Goal: Contribute content: Add original content to the website for others to see

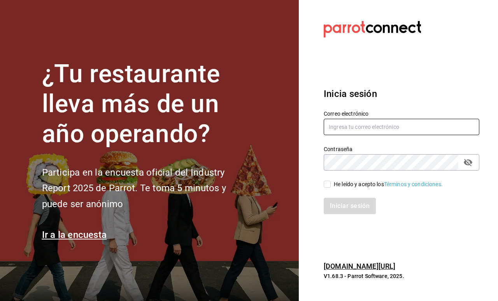
type input "[EMAIL_ADDRESS][DOMAIN_NAME]"
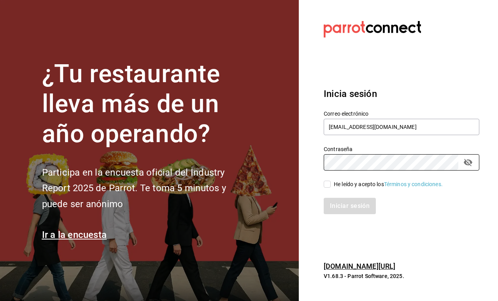
click at [329, 186] on input "He leído y acepto los Términos y condiciones." at bounding box center [327, 183] width 7 height 7
checkbox input "true"
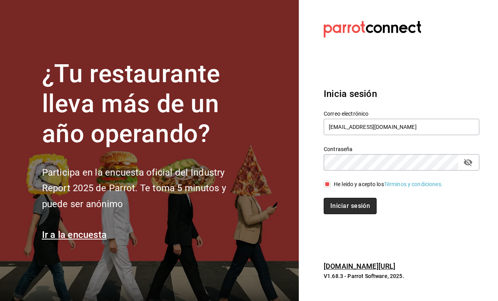
click at [337, 209] on button "Iniciar sesión" at bounding box center [350, 206] width 53 height 16
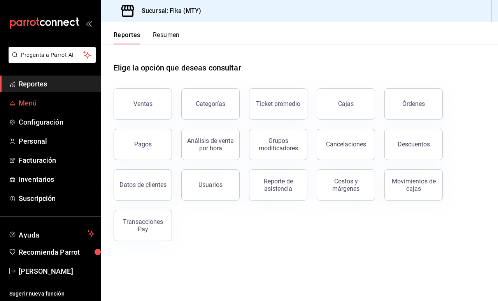
click at [39, 105] on span "Menú" at bounding box center [57, 103] width 76 height 10
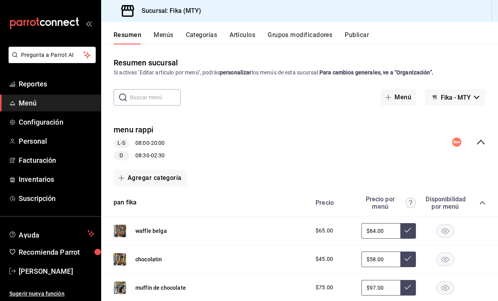
click at [238, 34] on button "Artículos" at bounding box center [242, 37] width 26 height 13
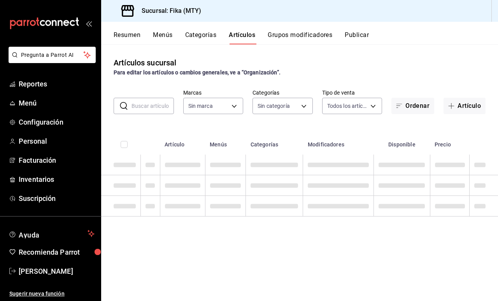
type input "7aaf3327-5c44-48f9-94f1-b594ce592dc8"
type input "c19318d1-41e4-4d54-8733-9c8836317384,6f1da3dd-1cae-4774-b684-46bf1ffc9cea,36dcd…"
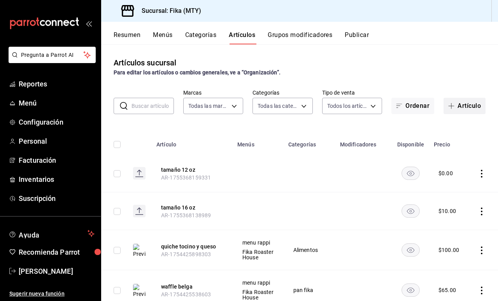
click at [467, 105] on button "Artículo" at bounding box center [464, 106] width 42 height 16
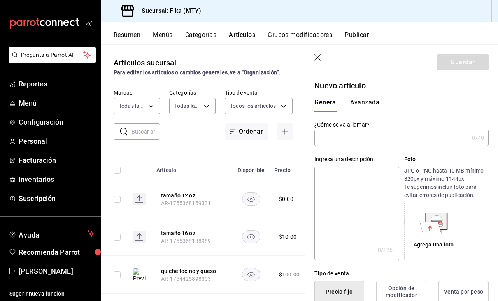
click at [383, 136] on input "text" at bounding box center [391, 138] width 154 height 16
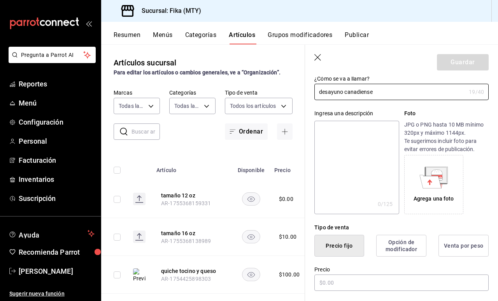
scroll to position [46, 0]
type input "desayuno canadiense"
click at [353, 182] on textarea at bounding box center [356, 166] width 84 height 93
type textarea "w"
type textarea "x"
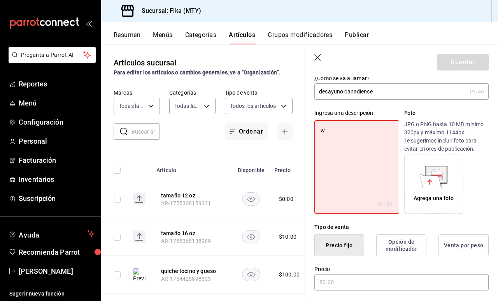
type textarea "wa"
type textarea "x"
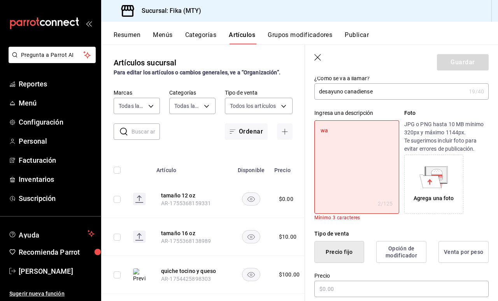
type textarea "waf"
type textarea "x"
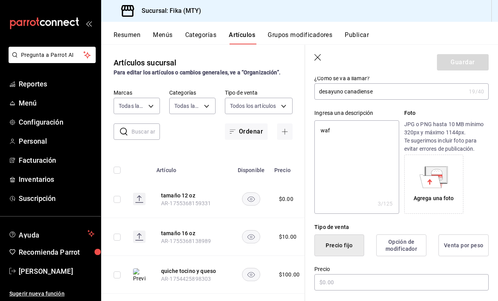
type textarea "waff"
type textarea "x"
type textarea "waffl"
type textarea "x"
type textarea "waffle"
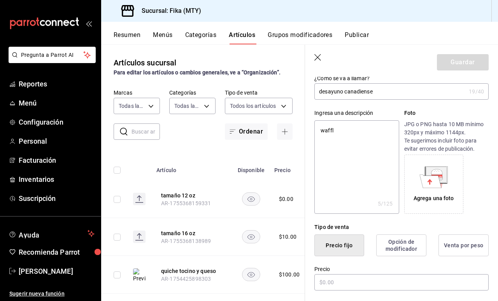
type textarea "x"
type textarea "waffle"
type textarea "x"
type textarea "waffle b"
type textarea "x"
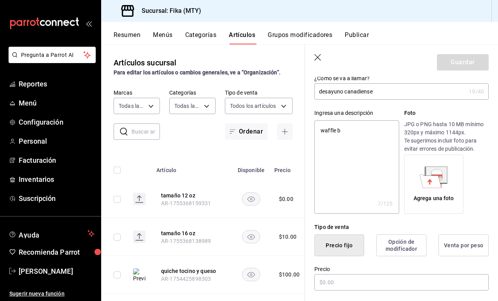
type textarea "waffle be"
type textarea "x"
type textarea "waffle bel"
type textarea "x"
type textarea "waffle belg"
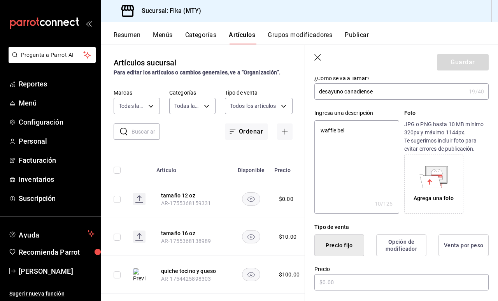
type textarea "x"
type textarea "waffle belga"
type textarea "x"
type textarea "waffle belga"
type textarea "x"
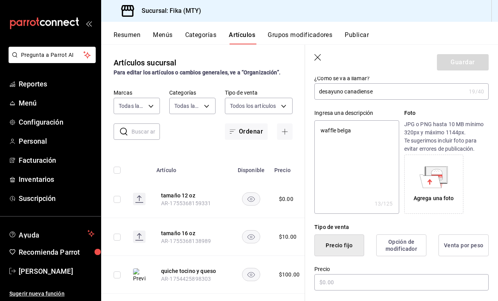
type textarea "waffle belga d"
type textarea "x"
type textarea "waffle belga du"
type textarea "x"
type textarea "waffle belga dul"
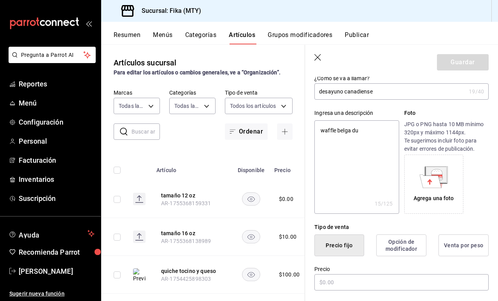
type textarea "x"
type textarea "waffle belga dulc"
type textarea "x"
type textarea "waffle belga dulce"
type textarea "x"
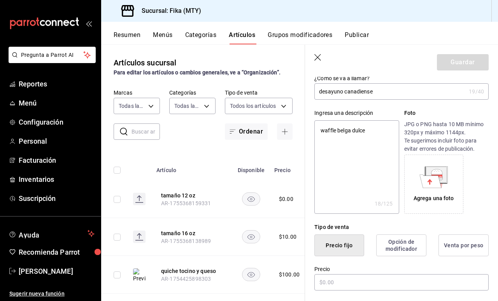
type textarea "waffle belga dulce"
type textarea "x"
type textarea "waffle belga dulce c"
type textarea "x"
type textarea "waffle belga dulce co"
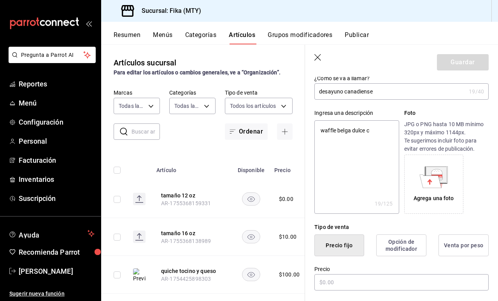
type textarea "x"
type textarea "waffle belga dulce con"
type textarea "x"
type textarea "waffle belga dulce con"
type textarea "x"
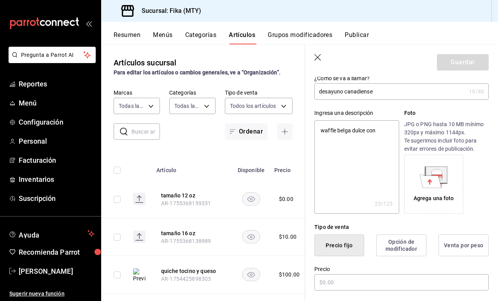
type textarea "waffle belga dulce con h"
type textarea "x"
type textarea "waffle belga dulce con hu"
type textarea "x"
type textarea "waffle belga dulce con hue"
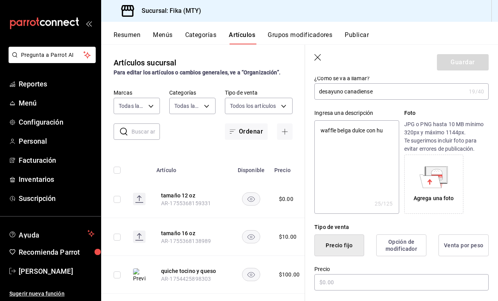
type textarea "x"
type textarea "waffle belga dulce con huev"
type textarea "x"
type textarea "waffle belga dulce con huevo"
type textarea "x"
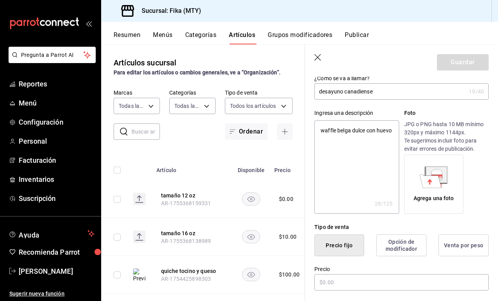
type textarea "waffle belga dulce con huevo"
type textarea "x"
type textarea "waffle belga dulce con huevo e"
type textarea "x"
type textarea "waffle belga dulce con huevo es"
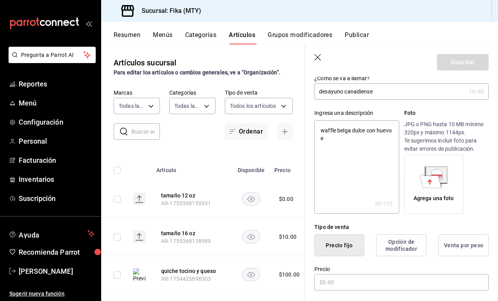
type textarea "x"
type textarea "waffle belga dulce con huevo est"
type textarea "x"
type textarea "waffle belga dulce con huevo estr"
type textarea "x"
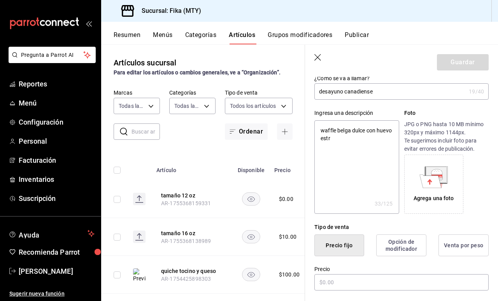
type textarea "waffle belga dulce con huevo estre"
type textarea "x"
type textarea "waffle belga dulce con huevo estrel"
type textarea "x"
type textarea "waffle belga dulce con huevo estrell"
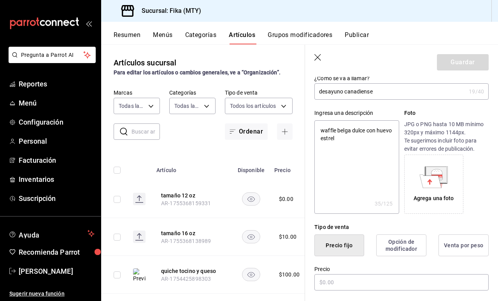
type textarea "x"
type textarea "waffle belga dulce con huevo estrella"
type textarea "x"
type textarea "waffle belga dulce con huevo estrellad"
type textarea "x"
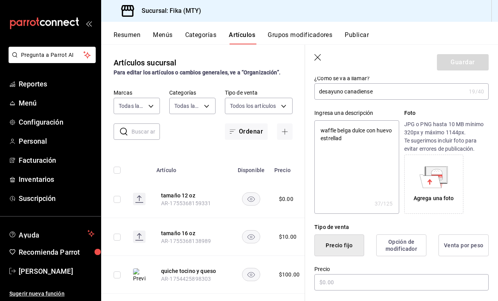
type textarea "waffle belga dulce con huevo estrellado"
type textarea "x"
type textarea "waffle belga dulce con huevo estrellado"
type textarea "x"
type textarea "waffle belga dulce con huevo estrellado y"
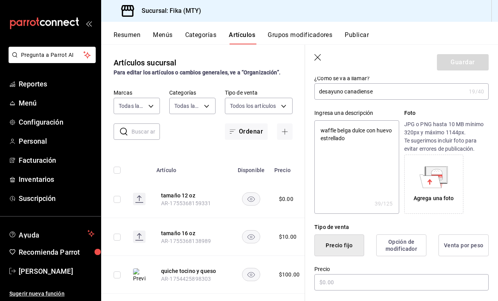
type textarea "x"
type textarea "waffle belga dulce con huevo estrellado y"
type textarea "x"
type textarea "waffle belga dulce con huevo estrellado y t"
type textarea "x"
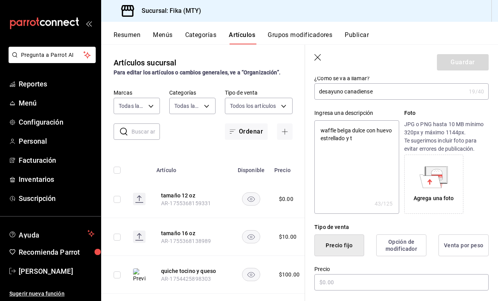
type textarea "waffle belga dulce con huevo estrellado y to"
type textarea "x"
type textarea "waffle belga dulce con huevo estrellado y toc"
type textarea "x"
type textarea "waffle belga dulce con huevo estrellado y toci"
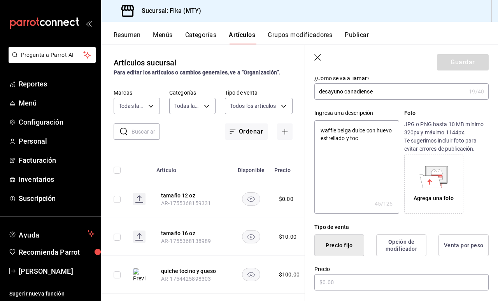
type textarea "x"
type textarea "waffle belga dulce con huevo estrellado y tocin"
type textarea "x"
type textarea "waffle belga dulce con huevo estrellado y tocino"
type textarea "x"
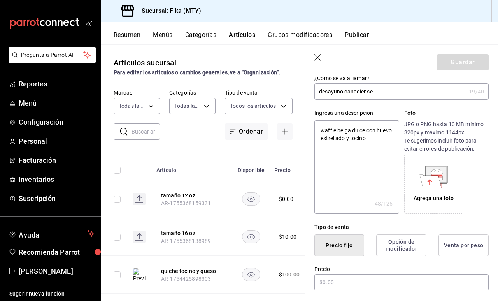
type textarea "waffle belga dulce con huevo estrellado y tocino"
type textarea "x"
type textarea "waffle belga dulce con huevo estrellado y tocino a"
type textarea "x"
type textarea "waffle belga dulce con huevo estrellado y tocino au"
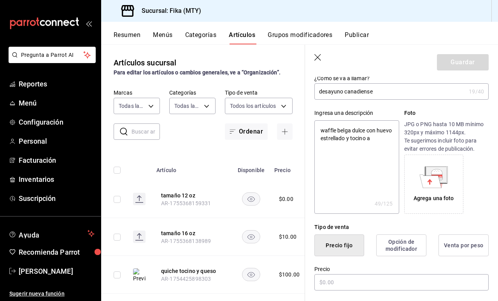
type textarea "x"
type textarea "waffle belga dulce con huevo estrellado y tocino aun"
type textarea "x"
type textarea "waffle belga dulce con huevo estrellado y tocino aun"
type textarea "x"
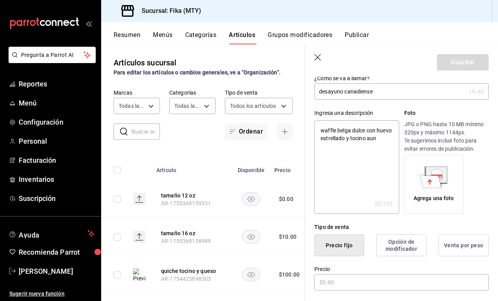
type textarea "waffle belga dulce con huevo estrellado y tocino aun l"
type textarea "x"
type textarea "waffle belga dulce con huevo estrellado y tocino aun la"
type textarea "x"
type textarea "waffle belga dulce con huevo estrellado y tocino aun lad"
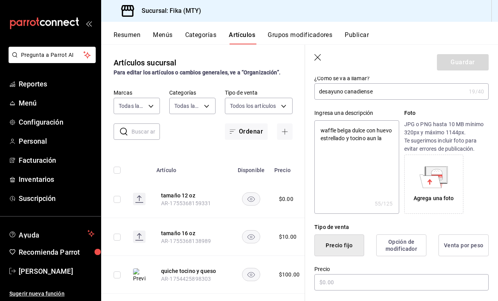
type textarea "x"
type textarea "waffle belga dulce con huevo estrellado y tocino aun lado"
type textarea "x"
type textarea "waffle belga dulce con huevo estrellado y tocino aun lado"
click at [448, 182] on div "Agrega una foto" at bounding box center [433, 183] width 55 height 55
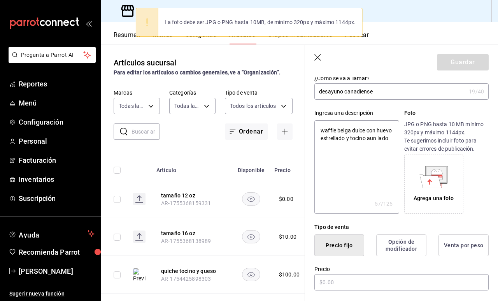
click at [411, 176] on div "Agrega una foto" at bounding box center [433, 183] width 55 height 55
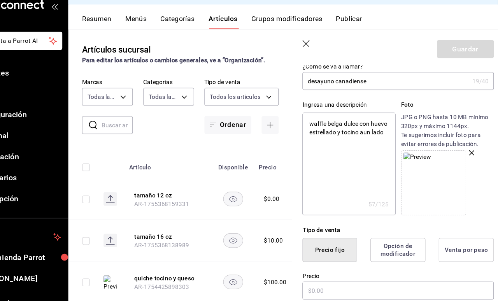
click at [406, 164] on img at bounding box center [419, 160] width 26 height 8
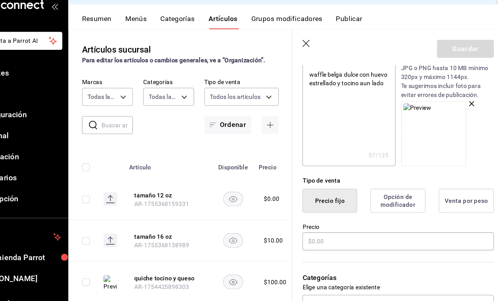
scroll to position [106, 0]
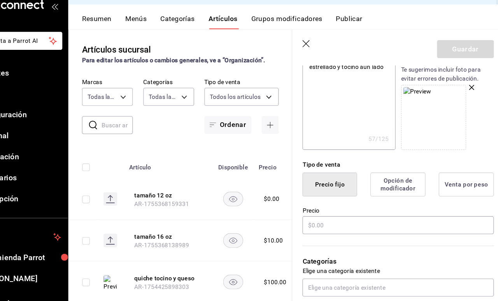
click at [322, 206] on label "Precio" at bounding box center [401, 208] width 174 height 5
click at [322, 214] on input "text" at bounding box center [401, 222] width 174 height 16
type textarea "x"
type input "$1.00"
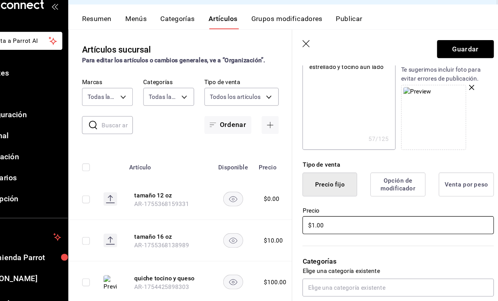
type textarea "x"
type input "$12.00"
type textarea "x"
type input "$120.00"
click at [355, 232] on div "Categorías Elige una categoría existente" at bounding box center [397, 260] width 184 height 56
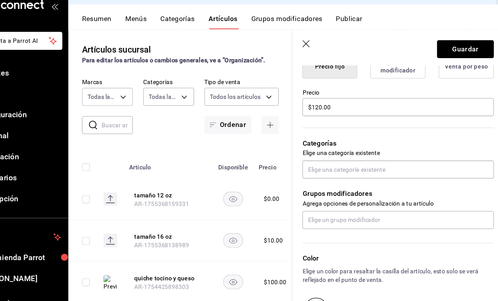
scroll to position [214, 0]
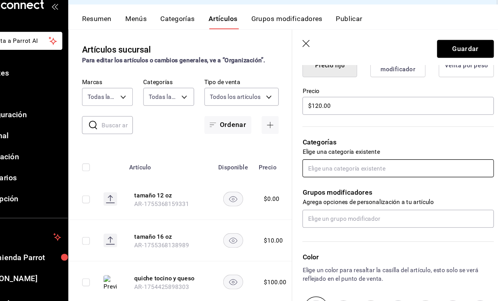
click at [347, 163] on input "text" at bounding box center [401, 171] width 174 height 16
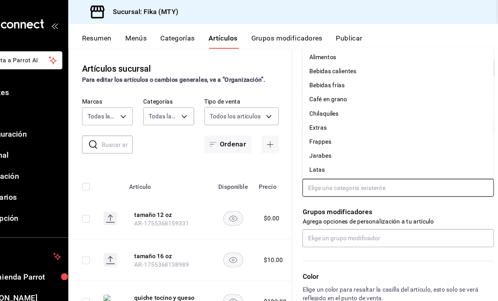
scroll to position [0, 0]
click at [314, 55] on li "Alimentos" at bounding box center [401, 51] width 174 height 13
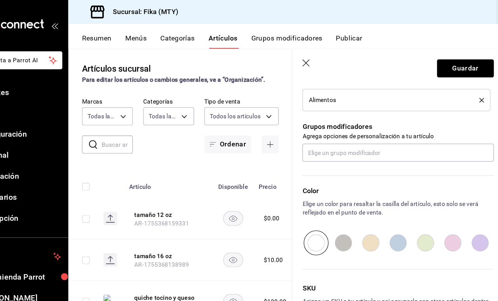
scroll to position [336, 0]
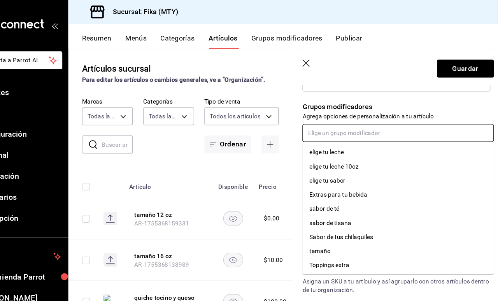
click at [330, 125] on input "text" at bounding box center [401, 121] width 174 height 16
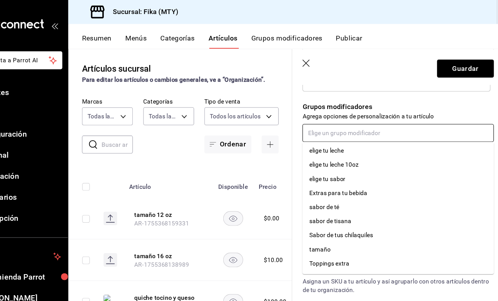
scroll to position [2, 0]
click at [320, 240] on div "Toppings extra" at bounding box center [338, 240] width 37 height 8
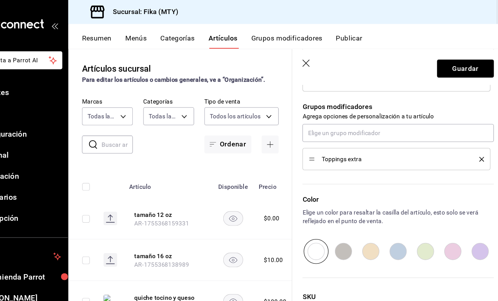
click at [320, 180] on p "Color" at bounding box center [401, 181] width 174 height 9
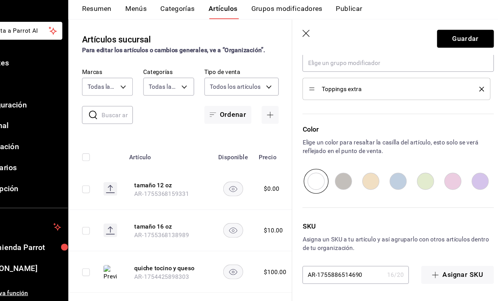
scroll to position [0, 0]
click at [437, 54] on button "Guardar" at bounding box center [463, 62] width 52 height 16
type textarea "x"
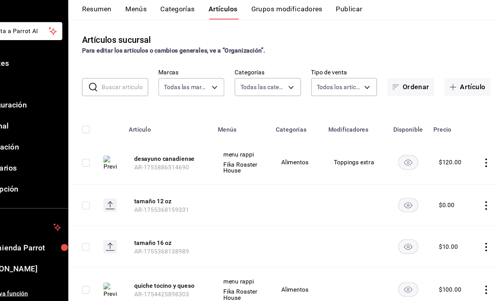
click at [133, 168] on img at bounding box center [139, 175] width 12 height 14
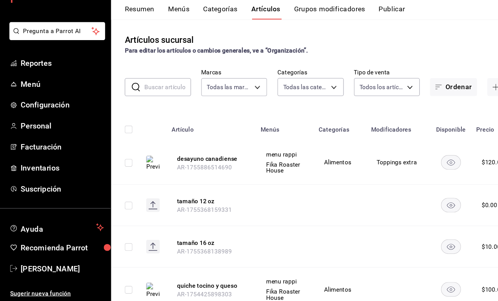
click at [134, 31] on button "Resumen" at bounding box center [127, 37] width 27 height 13
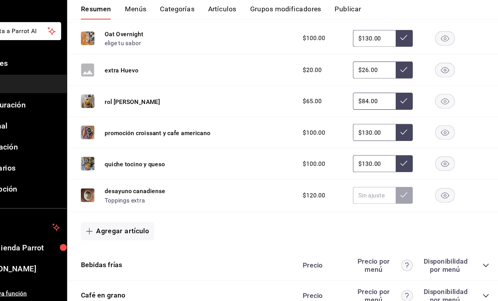
scroll to position [485, 0]
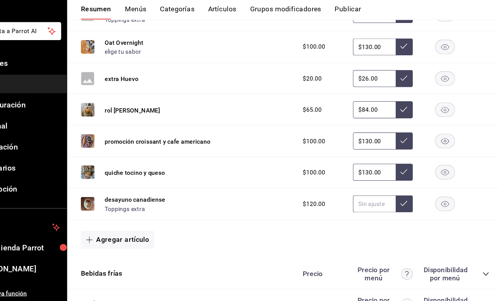
click at [361, 204] on input "text" at bounding box center [380, 212] width 39 height 16
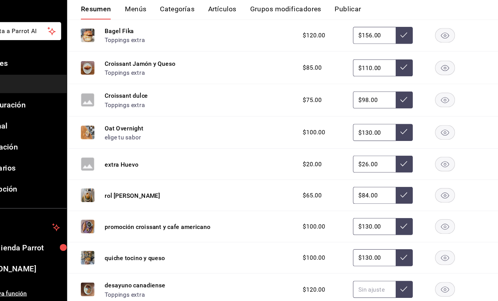
scroll to position [411, 0]
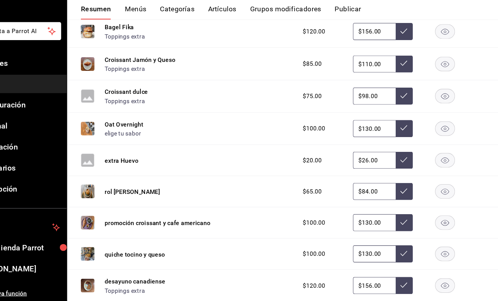
type input "$156.00"
click at [400, 278] on button at bounding box center [408, 286] width 16 height 16
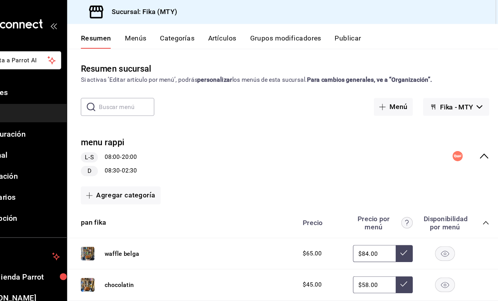
scroll to position [0, 0]
